Goal: Task Accomplishment & Management: Manage account settings

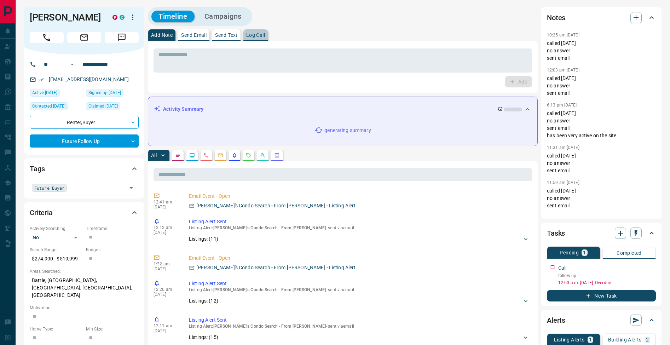
click at [247, 34] on button "Log Call" at bounding box center [255, 34] width 24 height 11
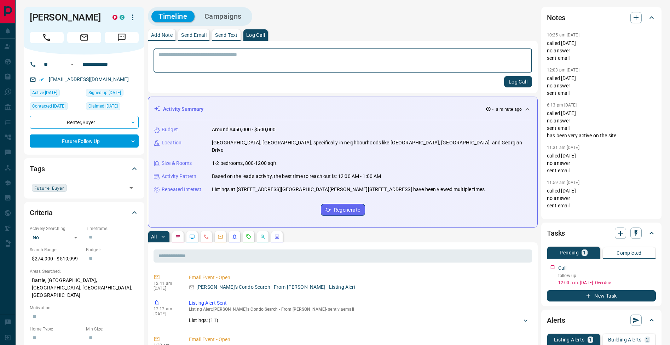
click at [525, 84] on button "Log Call" at bounding box center [518, 81] width 28 height 11
click at [162, 32] on button "Add Note" at bounding box center [161, 34] width 27 height 11
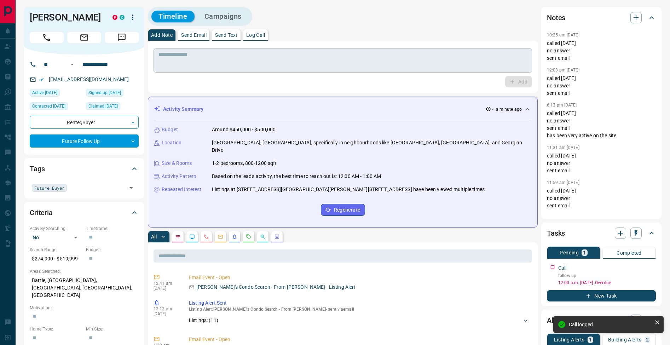
click at [173, 59] on textarea at bounding box center [343, 61] width 369 height 18
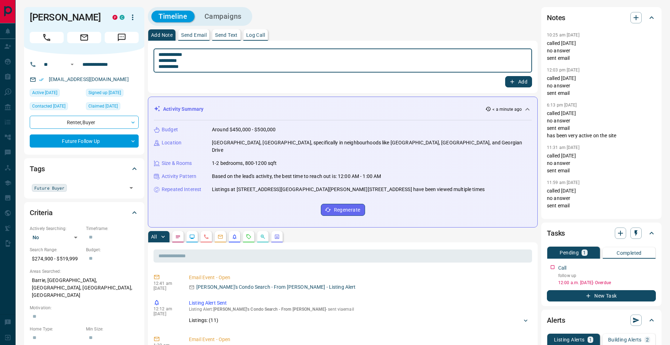
type textarea "**********"
click at [525, 82] on button "Add" at bounding box center [518, 81] width 27 height 11
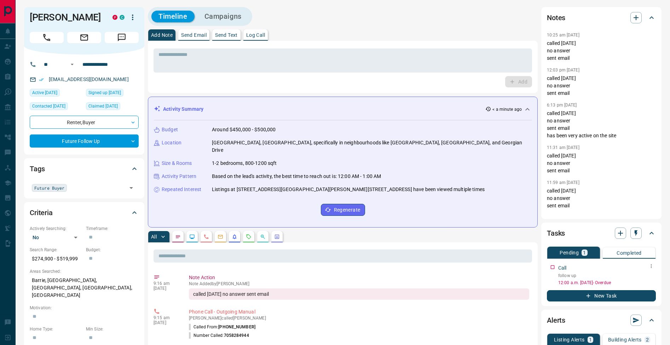
click at [653, 268] on icon "button" at bounding box center [652, 266] width 6 height 6
click at [650, 277] on li "Edit" at bounding box center [640, 279] width 31 height 11
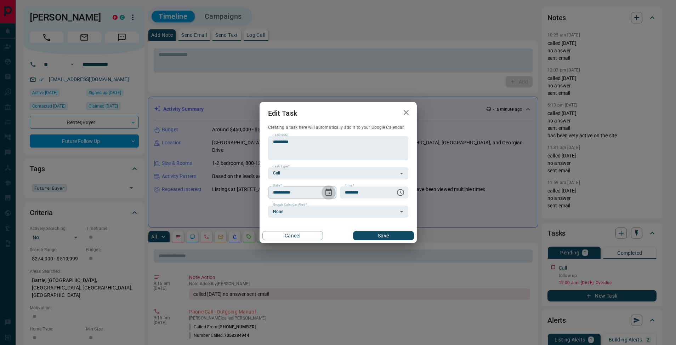
click at [330, 194] on icon "Choose date, selected date is Aug 13, 2025" at bounding box center [328, 192] width 8 height 8
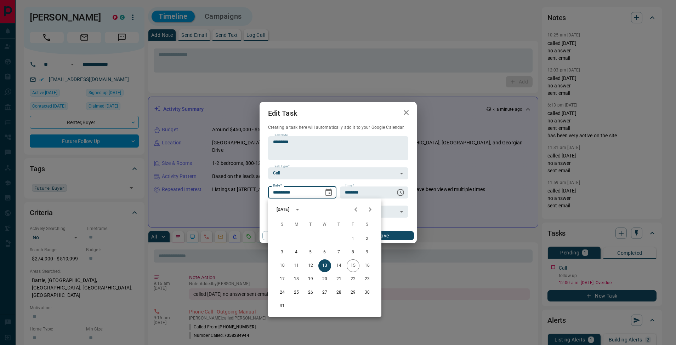
click at [367, 210] on icon "Next month" at bounding box center [370, 209] width 8 height 8
click at [326, 238] on button "3" at bounding box center [324, 238] width 13 height 13
type input "**********"
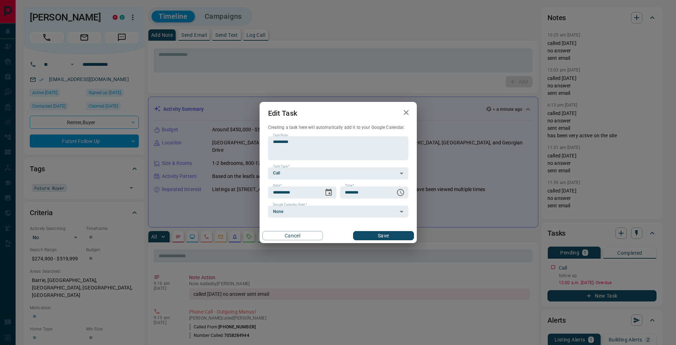
click at [385, 234] on button "Save" at bounding box center [383, 235] width 61 height 9
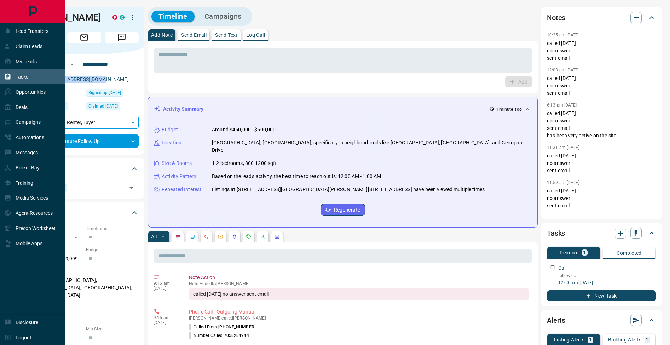
click at [4, 74] on div "Tasks" at bounding box center [32, 76] width 65 height 15
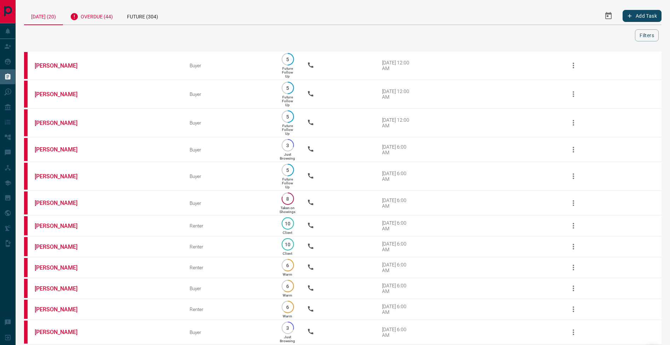
click at [106, 18] on div "Overdue (44)" at bounding box center [91, 15] width 57 height 17
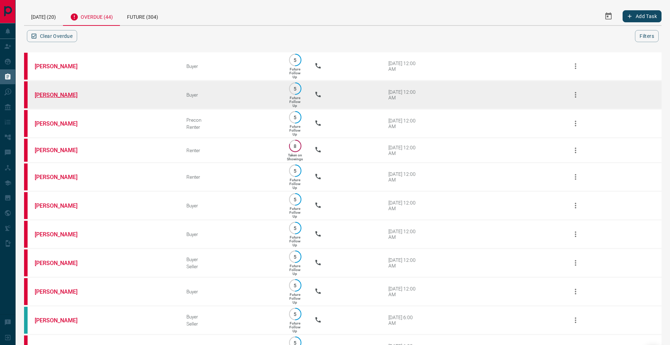
click at [60, 98] on link "[PERSON_NAME]" at bounding box center [61, 95] width 53 height 7
